Goal: Learn about a topic: Learn about a topic

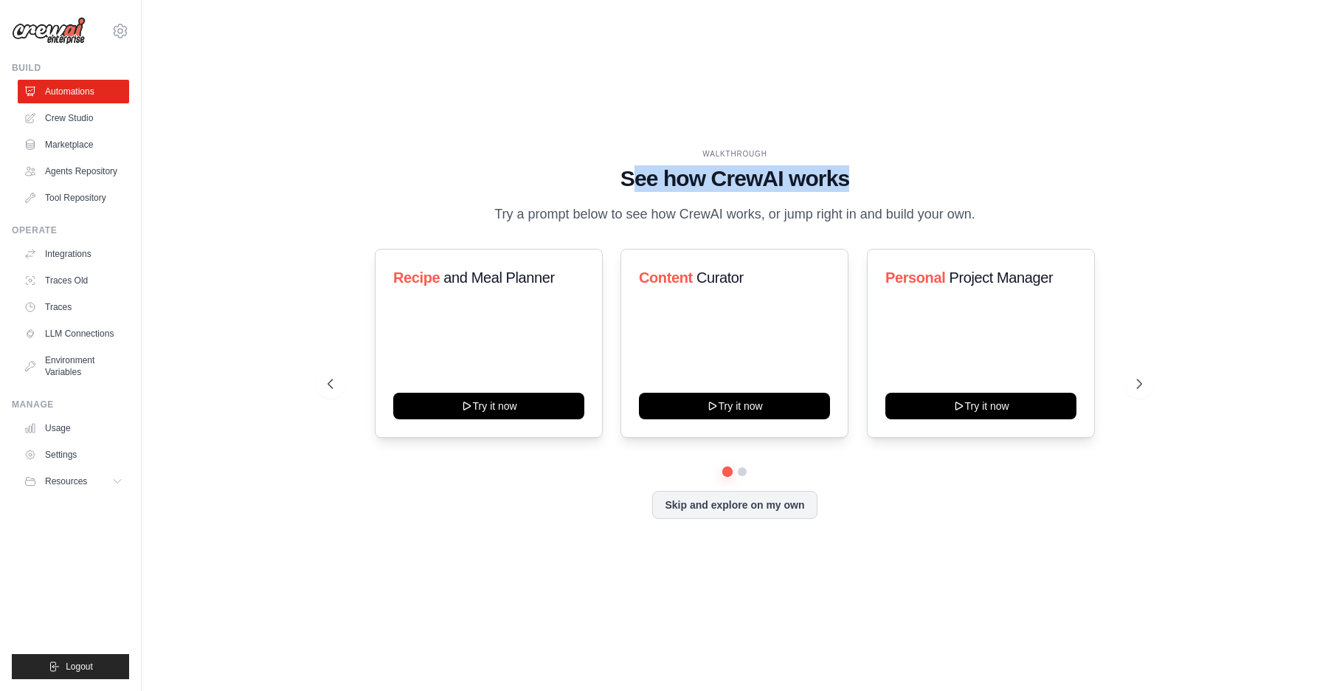
drag, startPoint x: 633, startPoint y: 182, endPoint x: 874, endPoint y: 182, distance: 241.3
click at [874, 182] on h1 "See how CrewAI works" at bounding box center [735, 178] width 815 height 27
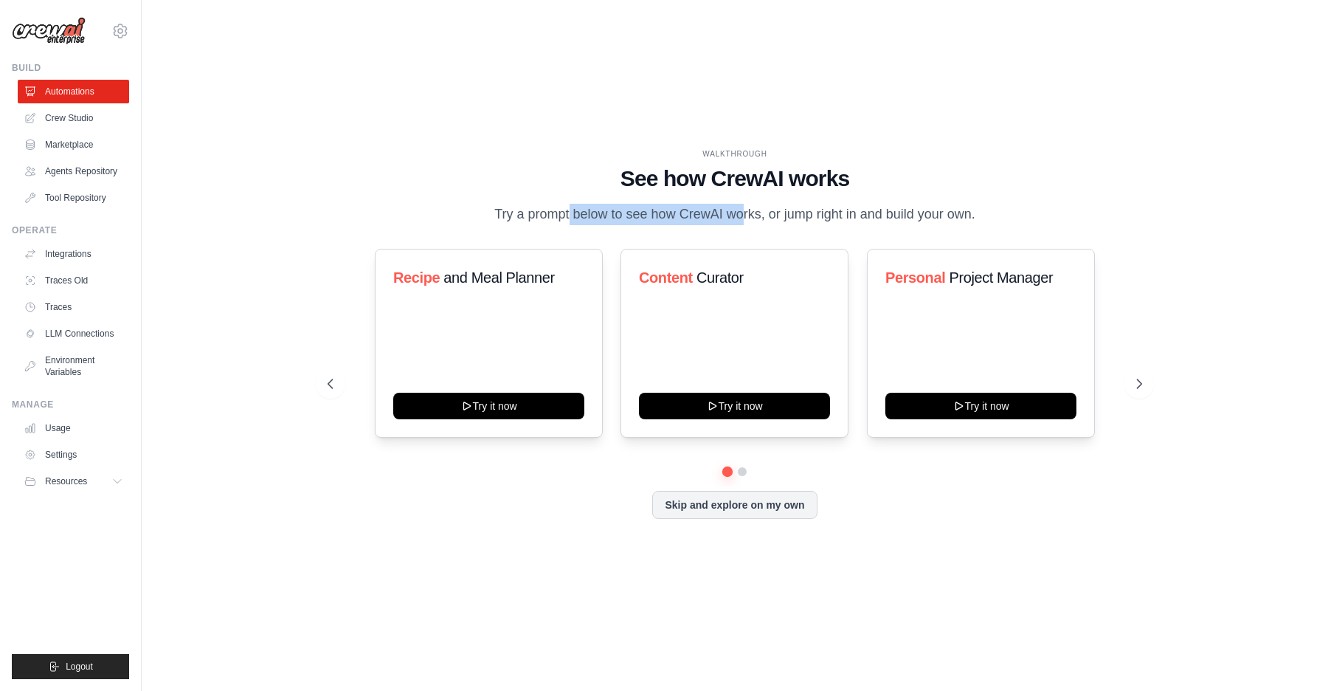
drag, startPoint x: 510, startPoint y: 221, endPoint x: 682, endPoint y: 221, distance: 171.9
click at [682, 221] on p "Try a prompt below to see how CrewAI works, or jump right in and build your own." at bounding box center [735, 214] width 496 height 21
